Goal: Check status: Check status

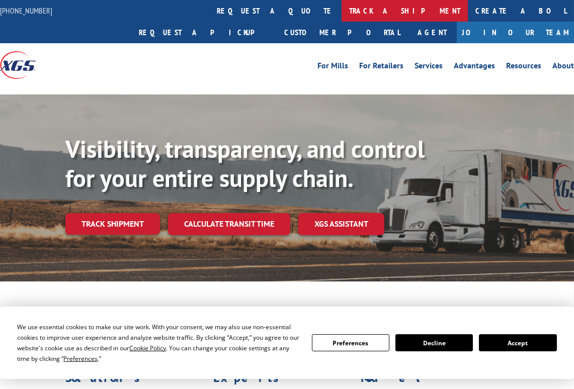
click at [341, 12] on link "track a shipment" at bounding box center [404, 11] width 126 height 22
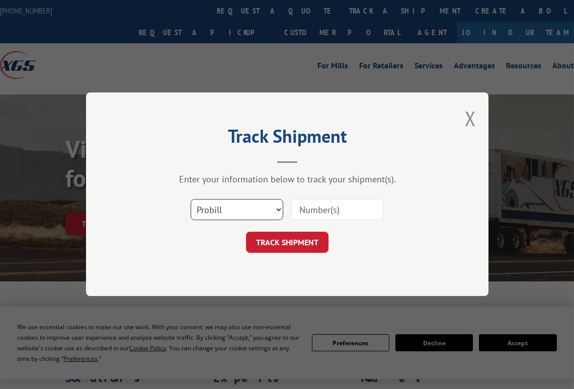
click at [274, 208] on select "Select category... Probill BOL PO" at bounding box center [237, 210] width 92 height 21
select select "bol"
click at [191, 200] on select "Select category... Probill BOL PO" at bounding box center [237, 210] width 92 height 21
click at [342, 210] on input at bounding box center [337, 210] width 92 height 21
type input "2850971"
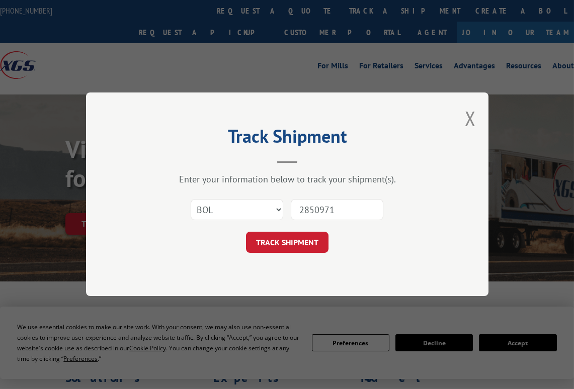
click button "TRACK SHIPMENT" at bounding box center [287, 242] width 82 height 21
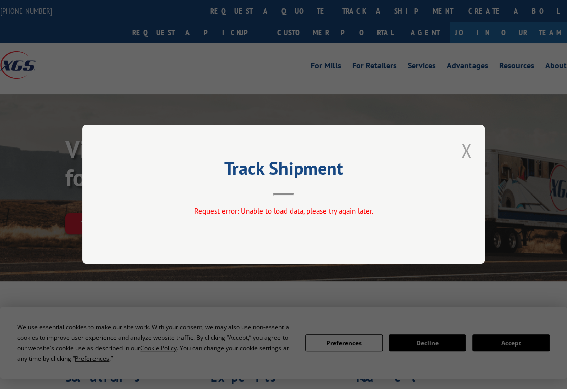
click at [470, 153] on button "Close modal" at bounding box center [466, 150] width 11 height 27
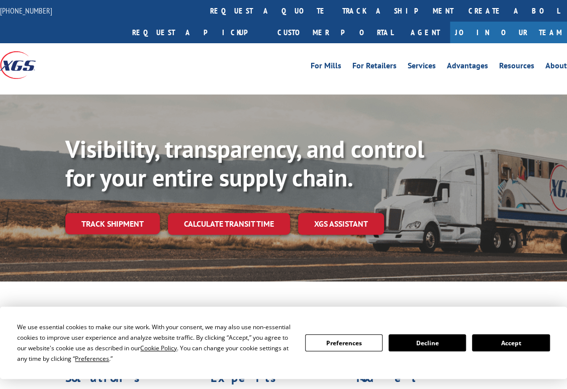
click at [472, 351] on button "Accept" at bounding box center [510, 342] width 77 height 17
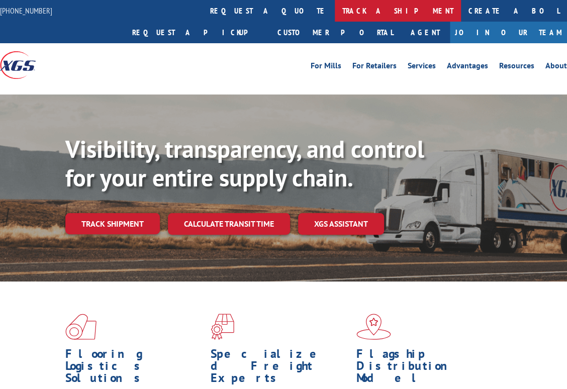
click at [335, 10] on link "track a shipment" at bounding box center [398, 11] width 126 height 22
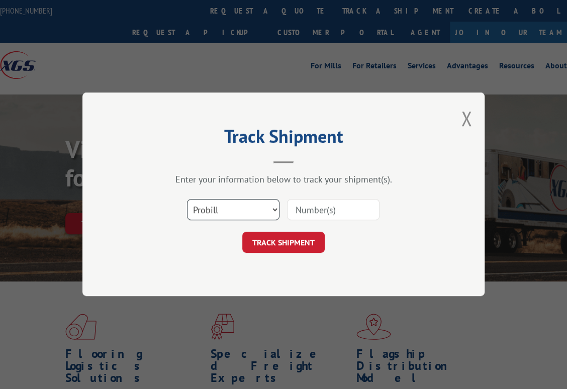
click at [249, 216] on select "Select category... Probill BOL PO" at bounding box center [233, 210] width 92 height 21
select select "po"
click at [187, 200] on select "Select category... Probill BOL PO" at bounding box center [233, 210] width 92 height 21
click at [324, 206] on input at bounding box center [333, 210] width 92 height 21
type input "295609801"
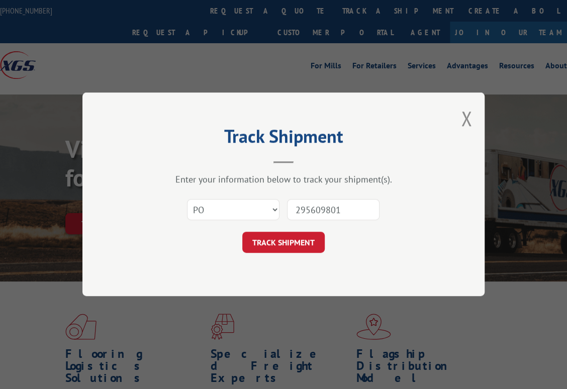
click button "TRACK SHIPMENT" at bounding box center [283, 242] width 82 height 21
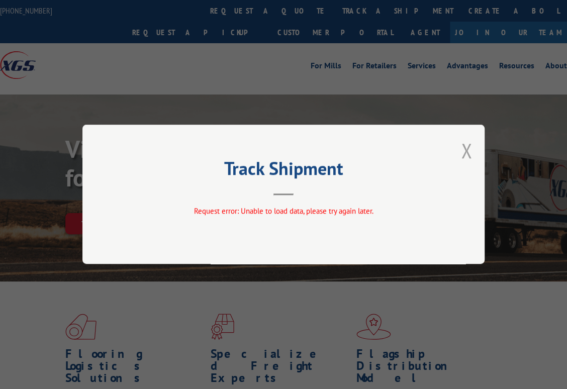
click at [467, 150] on button "Close modal" at bounding box center [466, 150] width 11 height 27
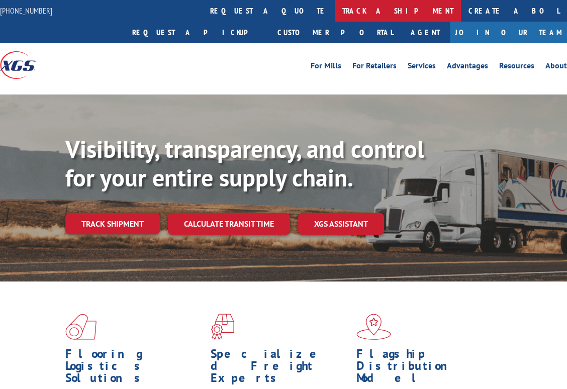
click at [335, 8] on link "track a shipment" at bounding box center [398, 11] width 126 height 22
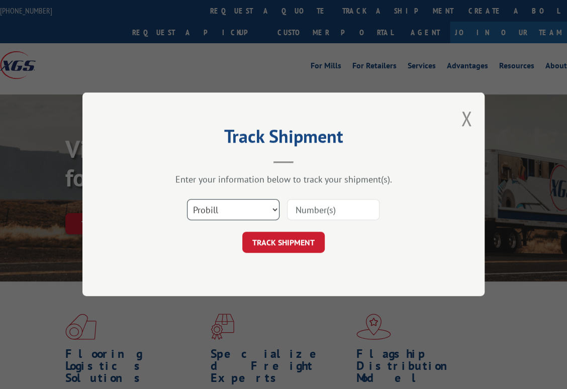
click at [271, 206] on select "Select category... Probill BOL PO" at bounding box center [233, 210] width 92 height 21
select select "po"
click at [187, 200] on select "Select category... Probill BOL PO" at bounding box center [233, 210] width 92 height 21
click at [346, 208] on input at bounding box center [333, 210] width 92 height 21
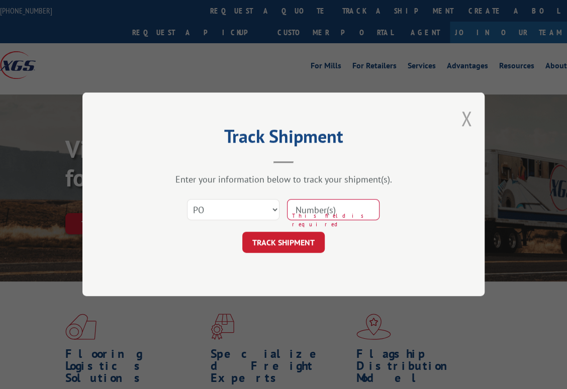
click at [465, 116] on button "Close modal" at bounding box center [466, 118] width 11 height 27
